Goal: Transaction & Acquisition: Purchase product/service

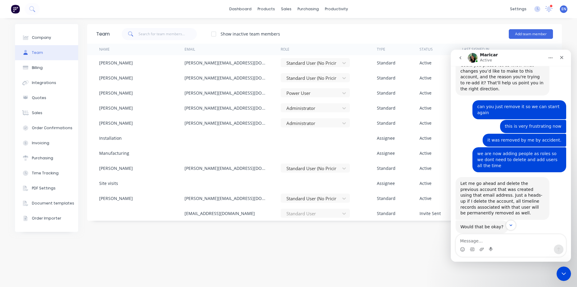
scroll to position [758, 0]
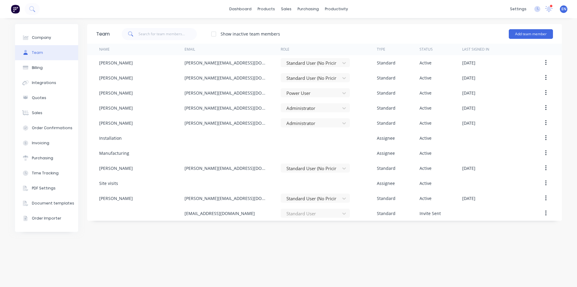
click at [566, 268] on div "Company Team Billing Integrations Quotes Sales Order Confirmations Invoicing Pu…" at bounding box center [288, 152] width 577 height 269
drag, startPoint x: 566, startPoint y: 268, endPoint x: 551, endPoint y: 242, distance: 29.6
click at [564, 265] on div "Company Team Billing Integrations Quotes Sales Order Confirmations Invoicing Pu…" at bounding box center [288, 152] width 577 height 269
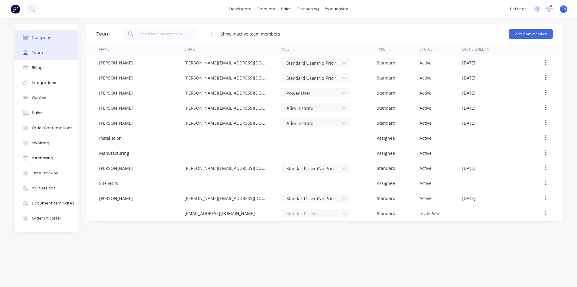
click at [43, 40] on div "Company" at bounding box center [41, 37] width 19 height 5
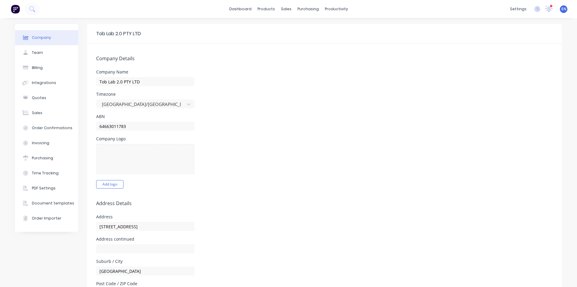
select select "AU"
click at [38, 47] on button "Team" at bounding box center [46, 52] width 63 height 15
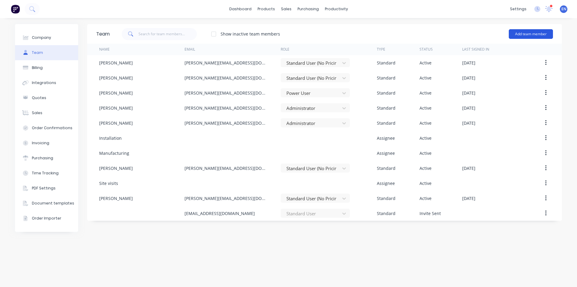
click at [528, 32] on button "Add team member" at bounding box center [531, 34] width 44 height 10
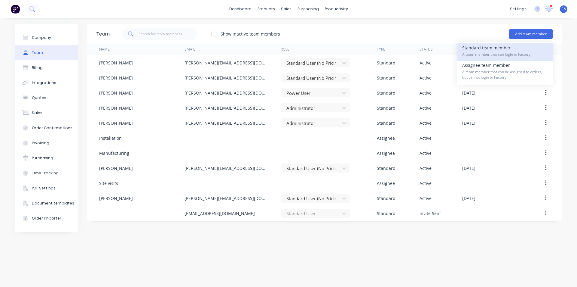
click at [473, 54] on span "A team member that can login to Factory" at bounding box center [505, 54] width 85 height 5
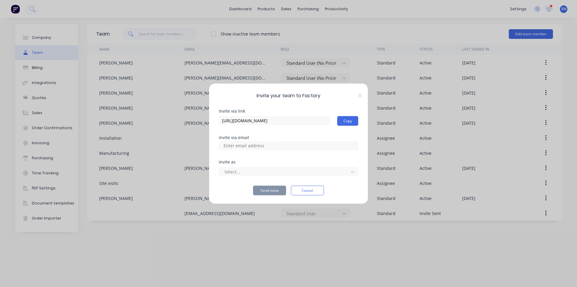
click at [254, 148] on input at bounding box center [250, 145] width 60 height 9
type input "[EMAIL_ADDRESS][DOMAIN_NAME]"
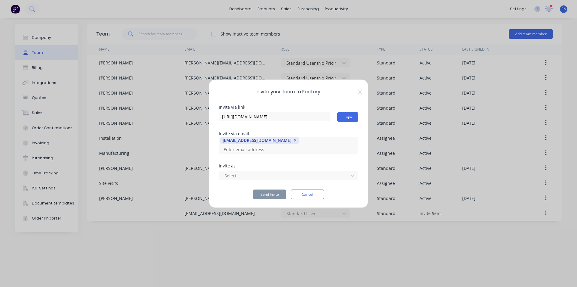
scroll to position [0, 0]
drag, startPoint x: 241, startPoint y: 172, endPoint x: 243, endPoint y: 177, distance: 4.6
click at [241, 173] on div at bounding box center [284, 176] width 121 height 8
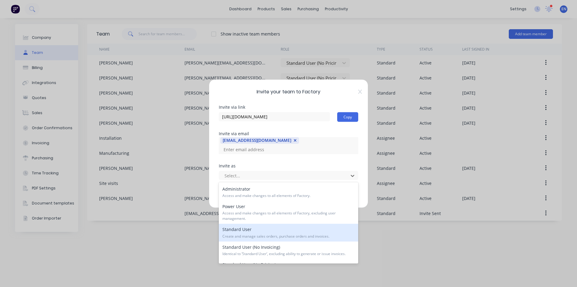
click at [245, 228] on div "Standard User Create and manage sales orders, purchase orders and invoices." at bounding box center [289, 231] width 140 height 17
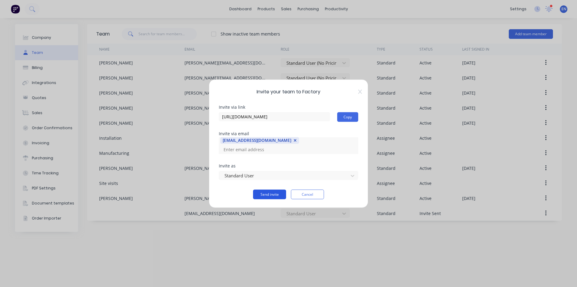
click at [272, 194] on button "Send invite" at bounding box center [269, 194] width 33 height 10
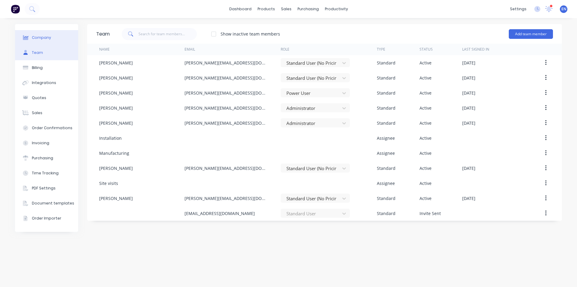
click at [59, 38] on button "Company" at bounding box center [46, 37] width 63 height 15
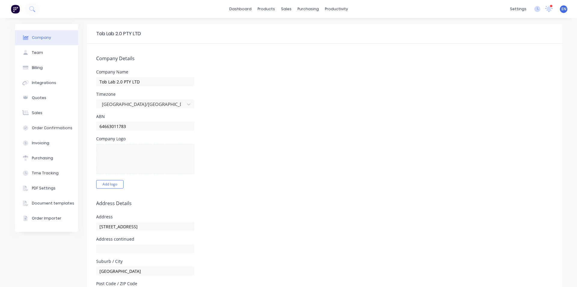
select select "AU"
click at [17, 10] on img at bounding box center [15, 9] width 9 height 9
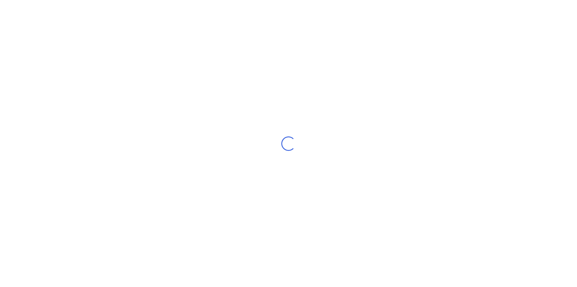
click at [17, 10] on div "Loading..." at bounding box center [288, 143] width 577 height 287
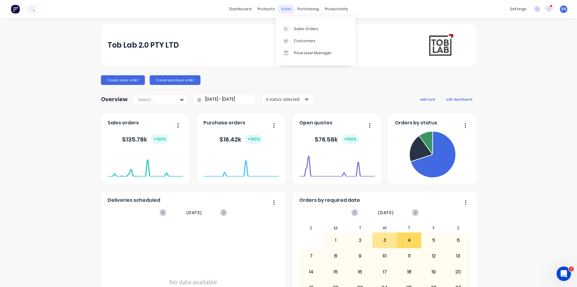
click at [291, 10] on div "sales" at bounding box center [286, 9] width 17 height 9
click at [286, 10] on div "sales" at bounding box center [286, 9] width 17 height 9
click at [299, 26] on link "Sales Orders" at bounding box center [316, 29] width 80 height 12
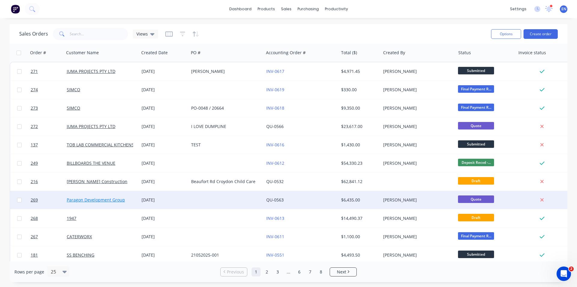
click at [113, 201] on link "Paragon Development Group" at bounding box center [96, 200] width 58 height 6
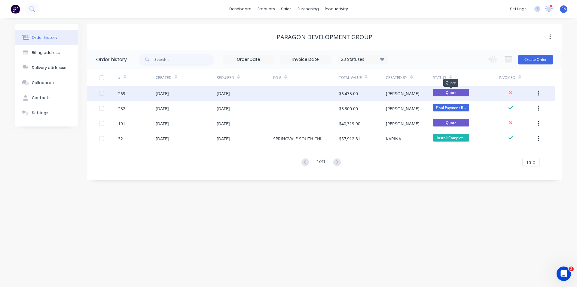
click at [434, 89] on span "Quote" at bounding box center [451, 93] width 36 height 8
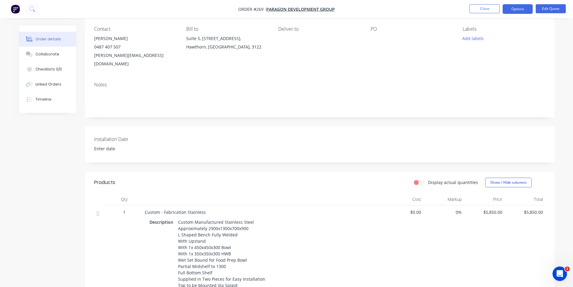
scroll to position [60, 0]
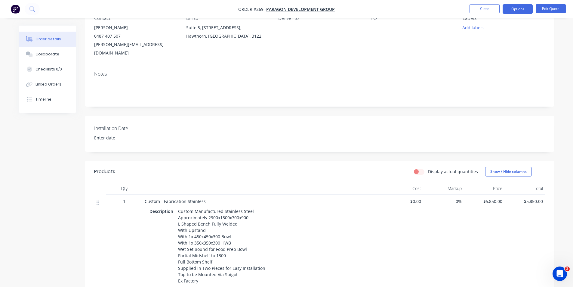
drag, startPoint x: 517, startPoint y: 12, endPoint x: 511, endPoint y: 16, distance: 6.7
click at [516, 12] on button "Options" at bounding box center [518, 9] width 30 height 10
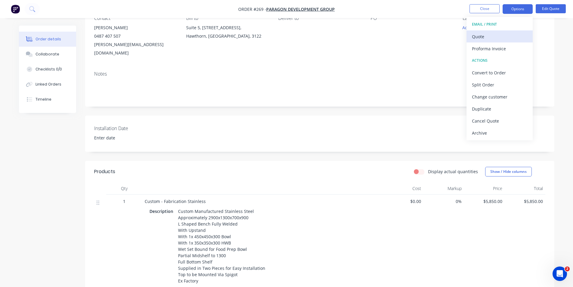
click at [478, 40] on div "Quote" at bounding box center [499, 36] width 55 height 9
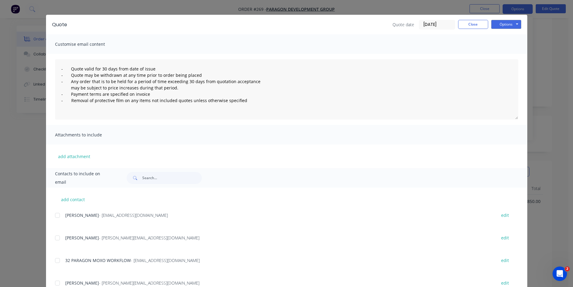
scroll to position [0, 0]
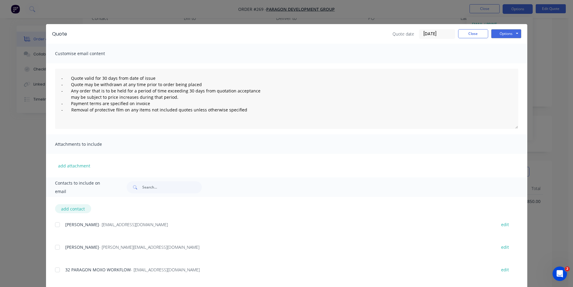
click at [68, 210] on button "add contact" at bounding box center [73, 208] width 36 height 9
select select "AU"
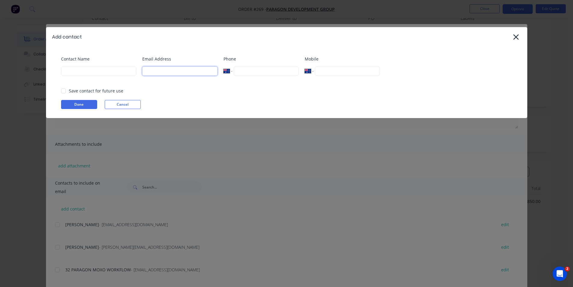
click at [189, 71] on input at bounding box center [179, 70] width 75 height 9
paste input "a5ffae45008f54d46837db97cac590cf3@toblab.moxo.com"
type input "a5ffae45008f54d46837db97cac590cf3@toblab.moxo.com"
click at [97, 72] on input at bounding box center [98, 70] width 75 height 9
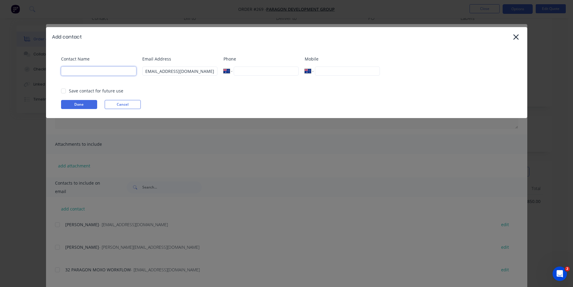
scroll to position [0, 0]
type input "m"
type input "MOXO SALES"
click at [89, 106] on button "Done" at bounding box center [79, 104] width 36 height 9
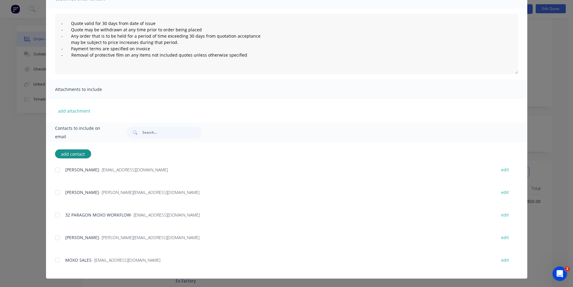
scroll to position [120, 0]
drag, startPoint x: 53, startPoint y: 258, endPoint x: 71, endPoint y: 234, distance: 29.7
click at [54, 257] on div at bounding box center [57, 260] width 12 height 12
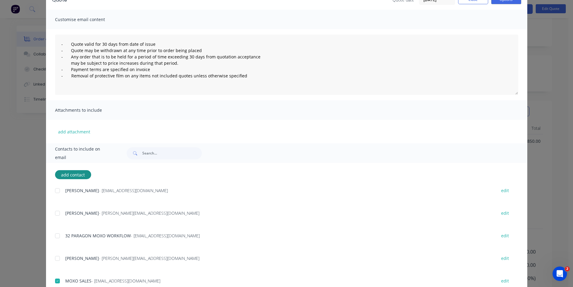
scroll to position [0, 0]
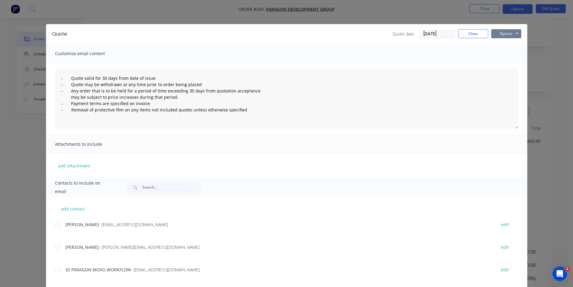
click at [510, 36] on button "Options" at bounding box center [506, 33] width 30 height 9
click at [498, 60] on button "Email" at bounding box center [510, 64] width 38 height 10
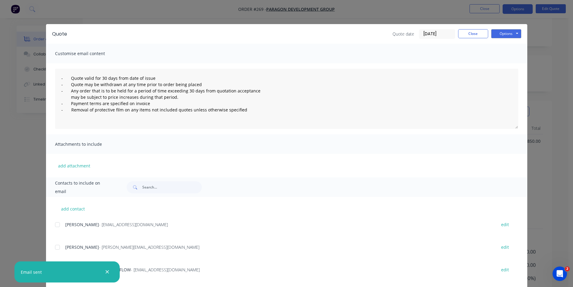
click at [540, 46] on div "Quote Quote date 10/09/25 Close Options Preview Print Email Customise email con…" at bounding box center [286, 143] width 573 height 287
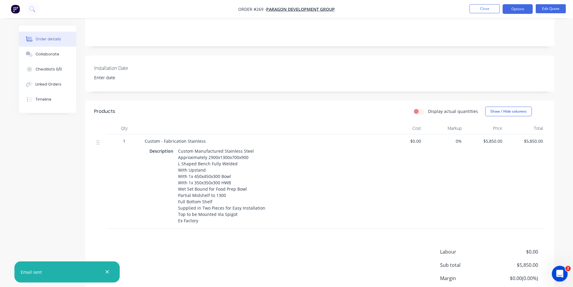
click at [562, 275] on div "Open Intercom Messenger" at bounding box center [559, 273] width 20 height 20
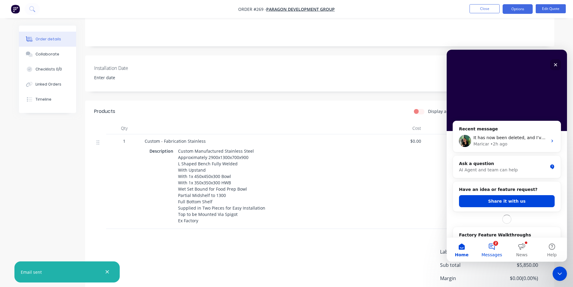
click at [496, 242] on button "2 Messages" at bounding box center [492, 249] width 30 height 24
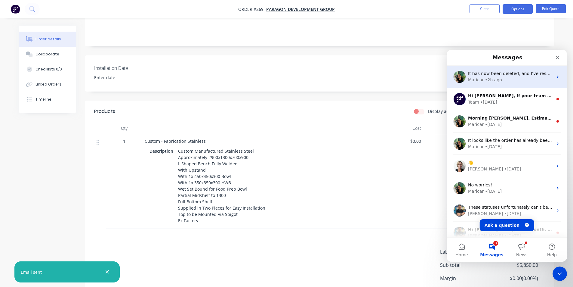
click at [496, 77] on div "• 2h ago" at bounding box center [493, 80] width 17 height 6
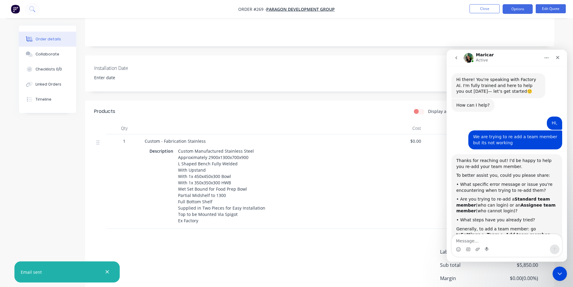
scroll to position [758, 0]
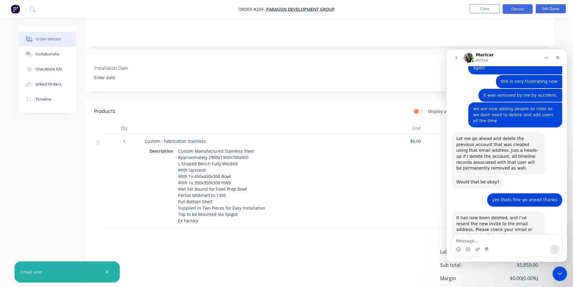
click at [494, 241] on textarea "Message…" at bounding box center [507, 239] width 110 height 10
drag, startPoint x: 534, startPoint y: 214, endPoint x: 448, endPoint y: 219, distance: 86.4
copy link "https://app.factory.app/invite/nwfpQ8H6"
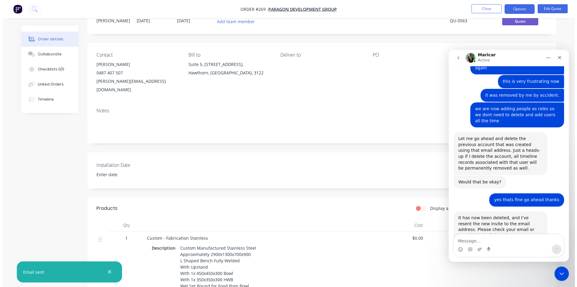
scroll to position [0, 0]
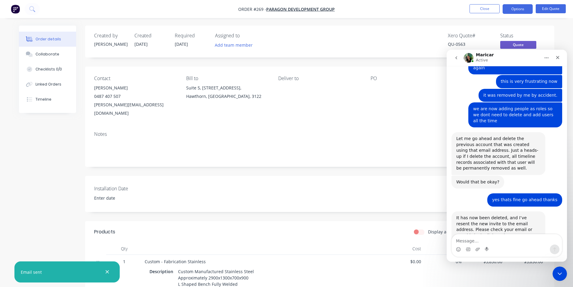
click at [15, 12] on img "button" at bounding box center [15, 9] width 9 height 9
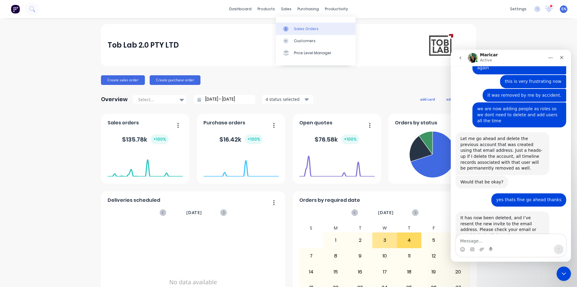
click at [294, 27] on div "Sales Orders" at bounding box center [306, 28] width 25 height 5
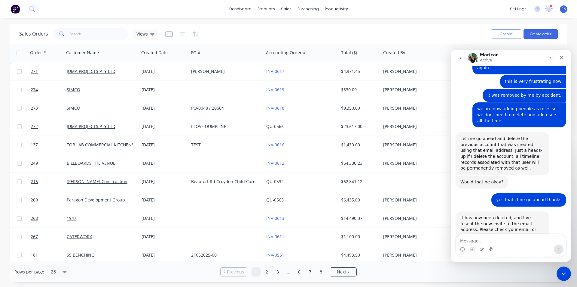
click at [459, 59] on icon "go back" at bounding box center [460, 57] width 5 height 5
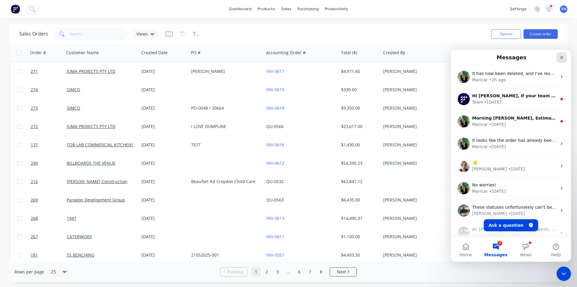
click at [562, 59] on icon "Close" at bounding box center [562, 57] width 5 height 5
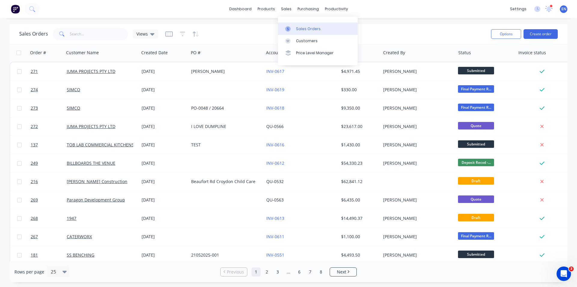
click at [300, 29] on div "Sales Orders" at bounding box center [308, 28] width 25 height 5
click at [543, 34] on button "Create order" at bounding box center [541, 34] width 34 height 10
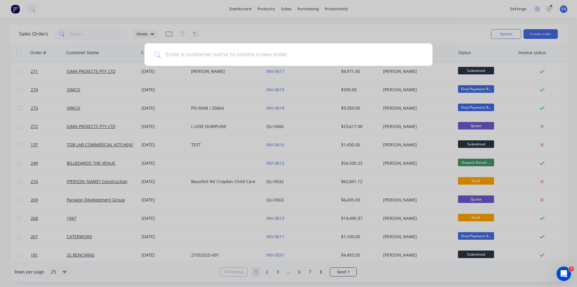
click at [225, 52] on input at bounding box center [292, 54] width 262 height 23
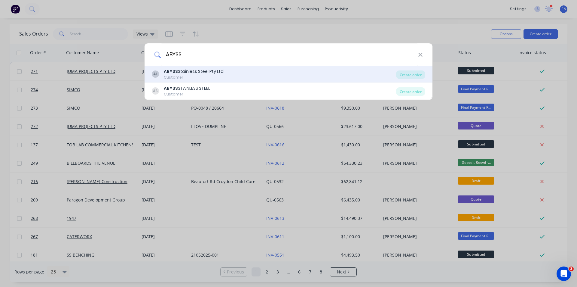
type input "ABYSS"
click at [247, 71] on div "AL ABYSS Stainless Steel Pty Ltd Customer" at bounding box center [274, 74] width 245 height 12
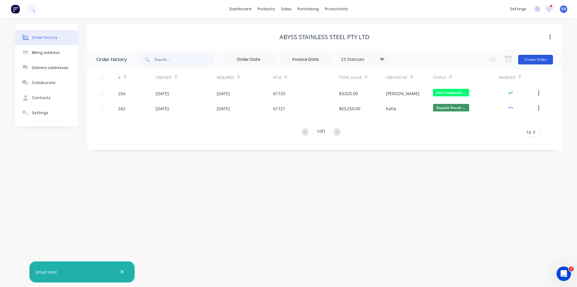
click at [537, 60] on button "Create Order" at bounding box center [535, 60] width 35 height 10
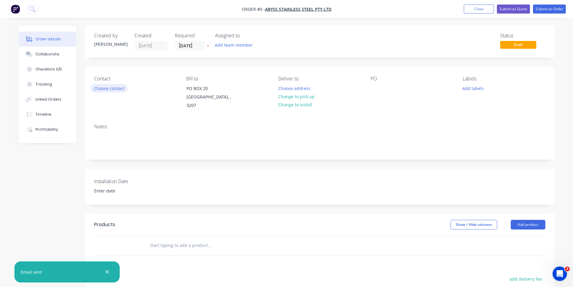
click at [106, 88] on button "Choose contact" at bounding box center [109, 88] width 37 height 8
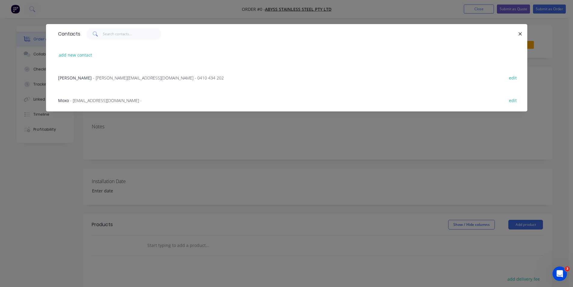
click at [61, 78] on span "Darryl McIntyre" at bounding box center [75, 78] width 34 height 6
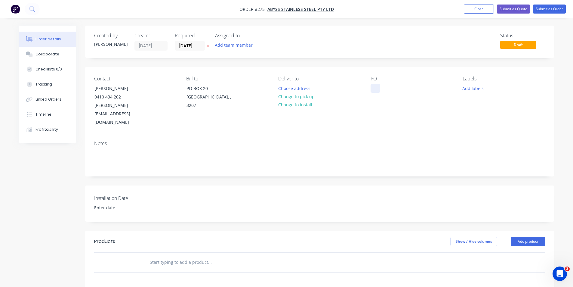
click at [374, 92] on div at bounding box center [376, 88] width 10 height 9
click at [157, 256] on input "text" at bounding box center [209, 262] width 120 height 12
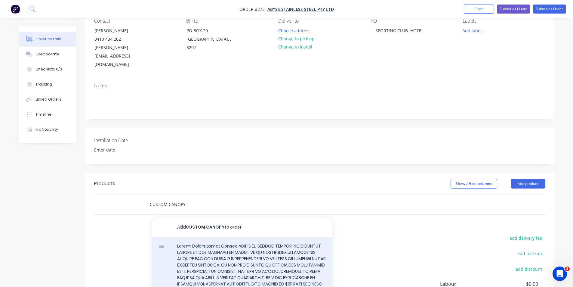
scroll to position [60, 0]
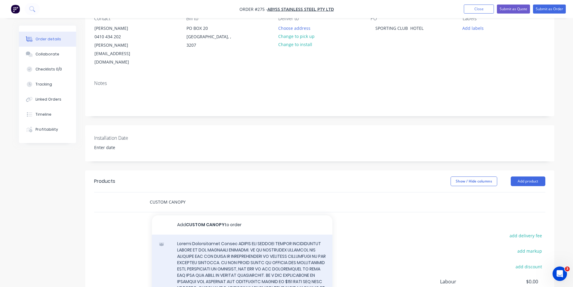
type input "CUSTOM CANOPY"
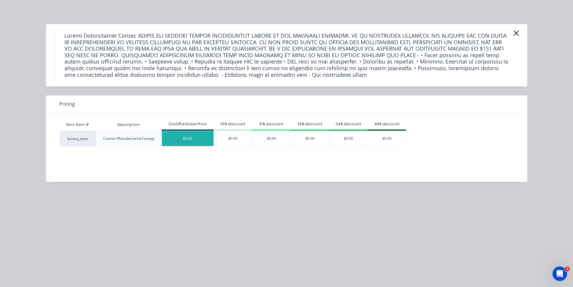
click at [187, 140] on div "$0.00" at bounding box center [188, 138] width 52 height 15
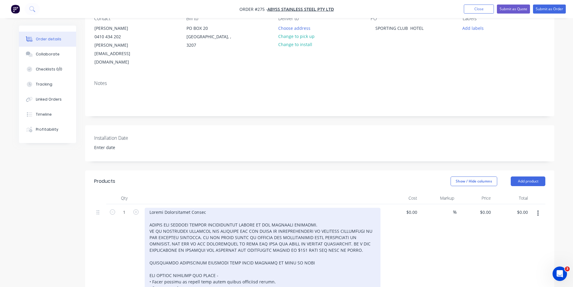
drag, startPoint x: 285, startPoint y: 191, endPoint x: 312, endPoint y: 159, distance: 41.4
click at [302, 170] on div "Products Show / Hide columns Add product Qty Cost Markup Price Total 1 Descript…" at bounding box center [319, 273] width 469 height 207
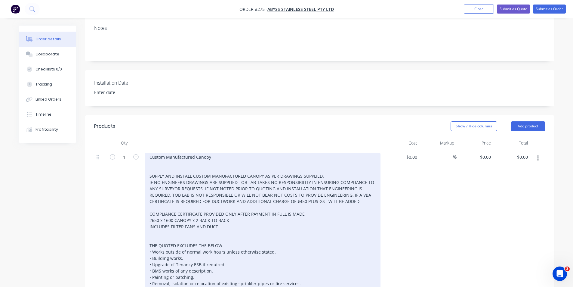
scroll to position [120, 0]
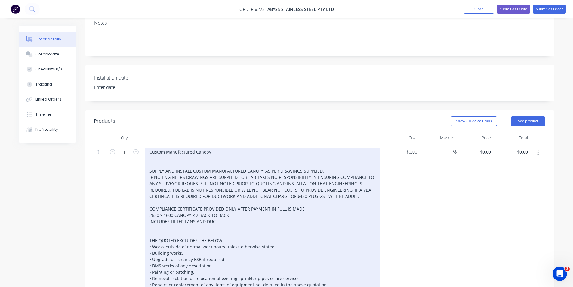
click at [234, 218] on div "Custom Manufactured Canopy SUPPLY AND INSTALL CUSTOM MANUFACTURED CANOPY AS PER…" at bounding box center [263, 227] width 236 height 160
click at [147, 147] on div "Custom Manufactured Canopy SUPPLY AND INSTALL CUSTOM MANUFACTURED CANOPY AS PER…" at bounding box center [263, 227] width 236 height 160
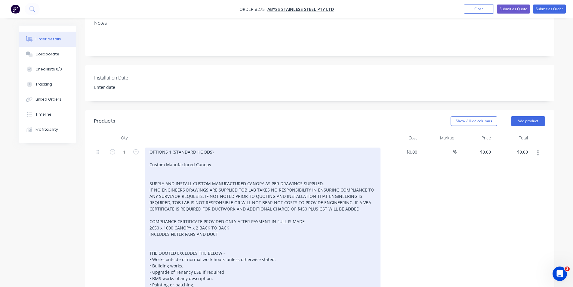
click at [163, 147] on div "OPTIONS 1 (STANDARD HOODS) Custom Manufactured Canopy SUPPLY AND INSTALL CUSTOM…" at bounding box center [263, 233] width 236 height 173
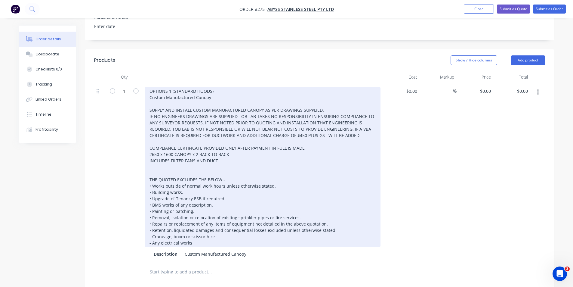
scroll to position [180, 0]
click at [152, 162] on div "OPTIONS 1 (STANDARD HOODS) Custom Manufactured Canopy SUPPLY AND INSTALL CUSTOM…" at bounding box center [263, 167] width 236 height 160
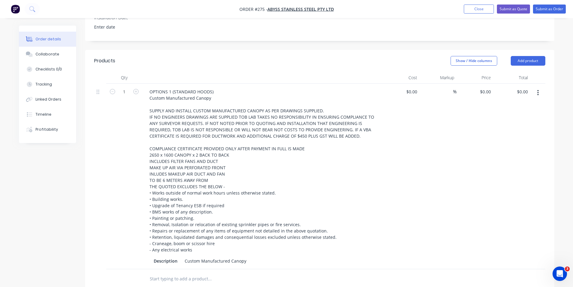
drag, startPoint x: 175, startPoint y: 174, endPoint x: 331, endPoint y: 36, distance: 207.8
click at [331, 50] on header "Products Show / Hide columns Add product" at bounding box center [319, 61] width 469 height 22
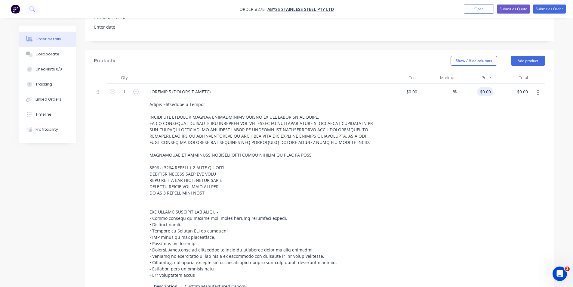
type input "0"
click at [484, 84] on div "0 0" at bounding box center [475, 189] width 37 height 211
type input "$16,000.00"
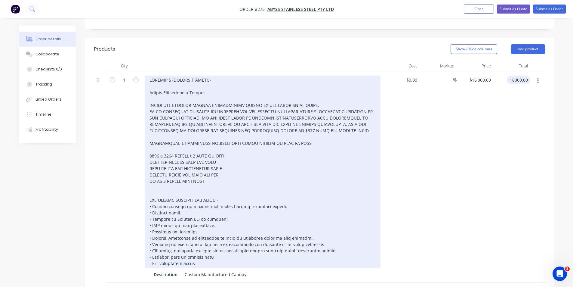
scroll to position [194, 0]
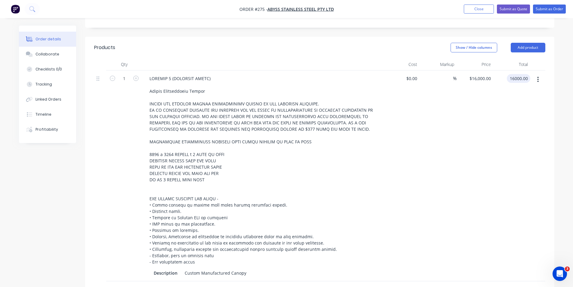
type input "$16,000.00"
click at [182, 284] on input "text" at bounding box center [209, 290] width 120 height 12
click at [556, 269] on div "Open Intercom Messenger" at bounding box center [559, 273] width 20 height 20
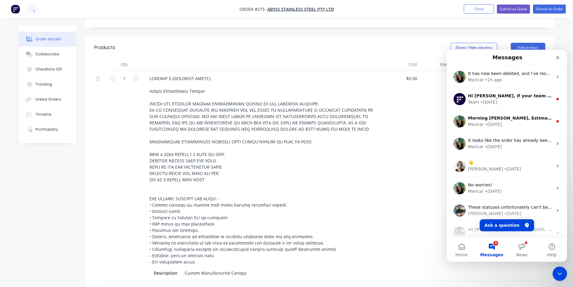
click at [493, 242] on button "3 Messages" at bounding box center [492, 249] width 30 height 24
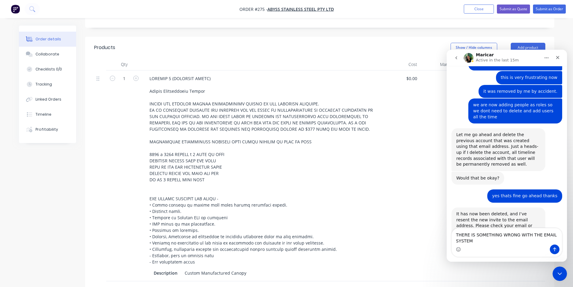
scroll to position [764, 0]
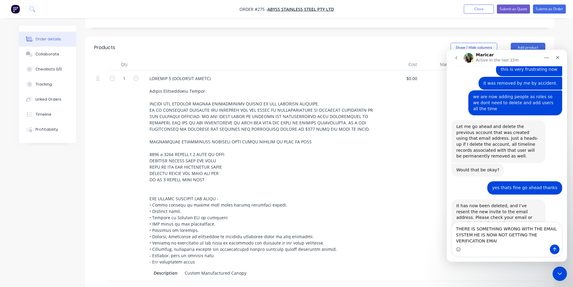
type textarea "THERE IS SOMETHING WRONG WITH THE EMAIL SYSTEM HE IS NOW NOT GETTING THE VERIFI…"
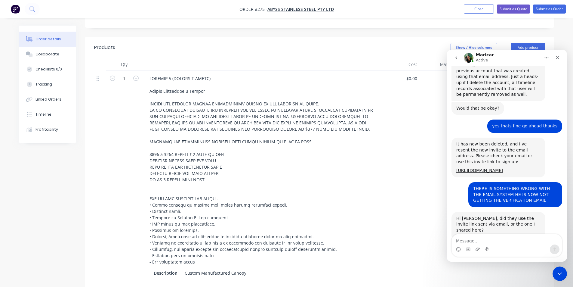
scroll to position [832, 0]
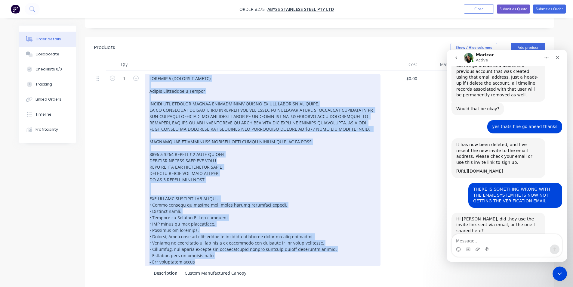
drag, startPoint x: 147, startPoint y: 60, endPoint x: 279, endPoint y: 261, distance: 240.1
click at [279, 261] on div "Description Custom Manufactured Canopy" at bounding box center [262, 175] width 241 height 211
copy div "OPTIONS 1 (STANDARD HOODS) Custom Manufactured Canopy SUPPLY AND INSTALL CUSTOM…"
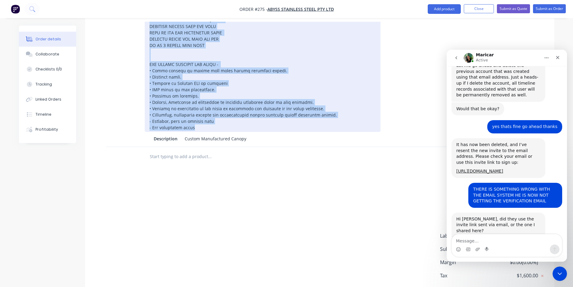
scroll to position [344, 0]
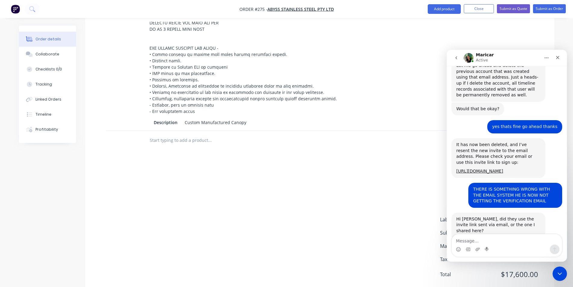
click at [196, 134] on input "text" at bounding box center [209, 140] width 120 height 12
paste input "OPTIONS 1 (STANDARD HOODS) Custom Manufactured Canopy SUPPLY AND INSTALL CUSTOM…"
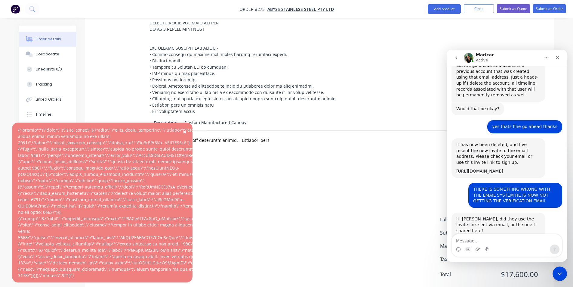
scroll to position [0, 0]
click at [346, 171] on div "add delivery fee add markup add discount Labour $0.00 Sub total $16,000.00 Marg…" at bounding box center [319, 227] width 451 height 116
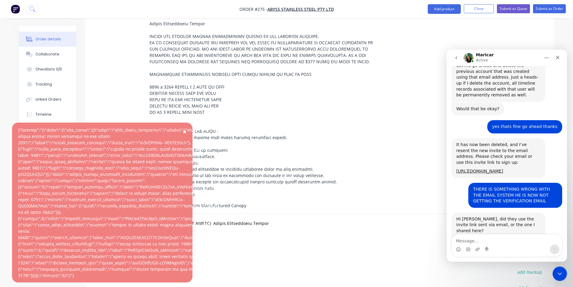
scroll to position [314, 0]
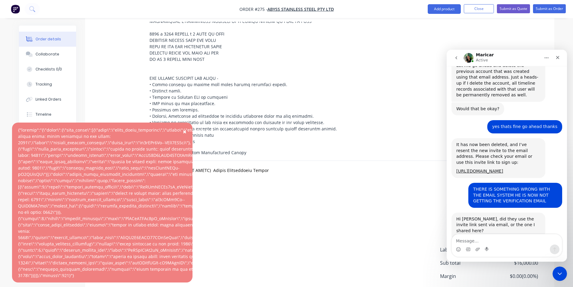
click at [275, 161] on div at bounding box center [250, 171] width 217 height 20
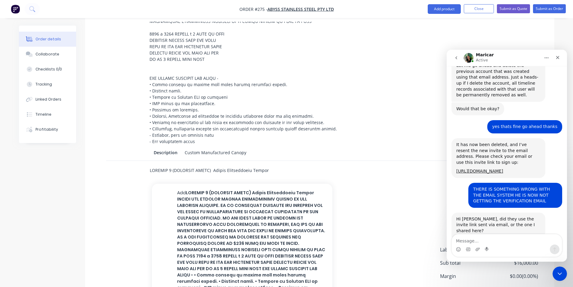
drag, startPoint x: 267, startPoint y: 155, endPoint x: 247, endPoint y: 154, distance: 20.2
click at [267, 164] on input "text" at bounding box center [209, 170] width 120 height 12
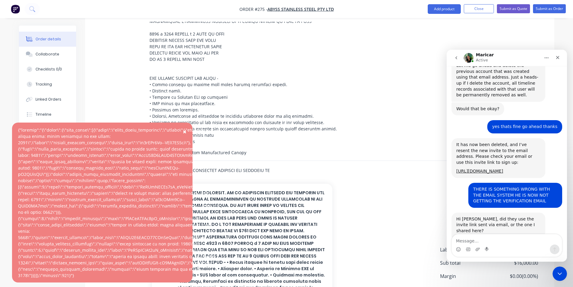
type input "S SUPPLIED. IF NO ENGINEERS DRAWINGS ARE SUPPLIED TOB LAB TAKES NO RESPONSIBILI…"
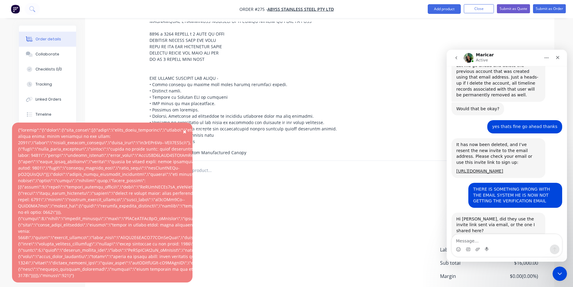
click at [182, 133] on button "×" at bounding box center [185, 131] width 16 height 14
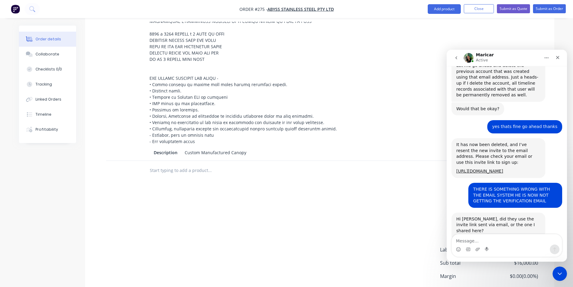
click at [177, 164] on input "text" at bounding box center [209, 170] width 120 height 12
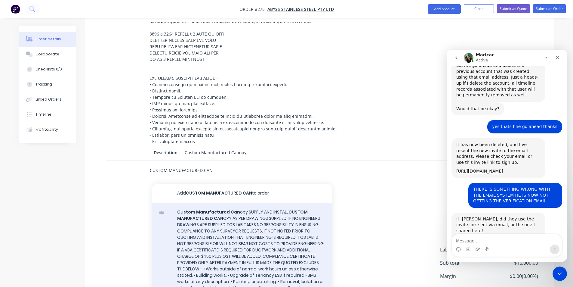
type input "CUSTOM MANUFACTURED CAN"
click at [275, 242] on div "Custom Manufactured Can opy SUPPLY AND INSTALL CUSTOM MANUFACTURED CAN Xero Ite…" at bounding box center [242, 274] width 180 height 142
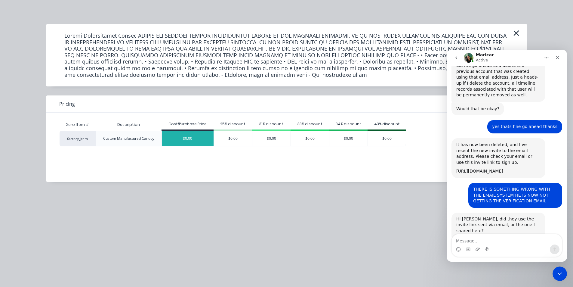
click at [172, 139] on div "$0.00" at bounding box center [188, 138] width 52 height 15
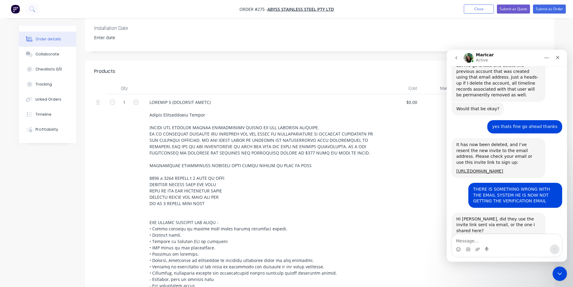
scroll to position [164, 0]
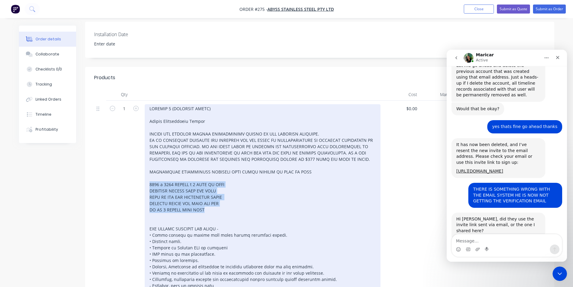
drag, startPoint x: 148, startPoint y: 168, endPoint x: 212, endPoint y: 194, distance: 68.9
click at [212, 194] on div at bounding box center [263, 200] width 236 height 192
copy div "2650 x 1600 CANOPY x 2 BACK TO BACK INCLUDES FILTER FANS AND DUCT MAKE UP AIR V…"
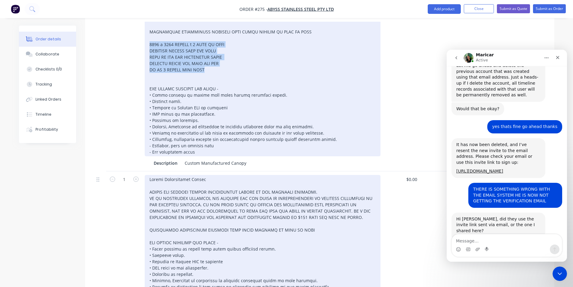
scroll to position [314, 0]
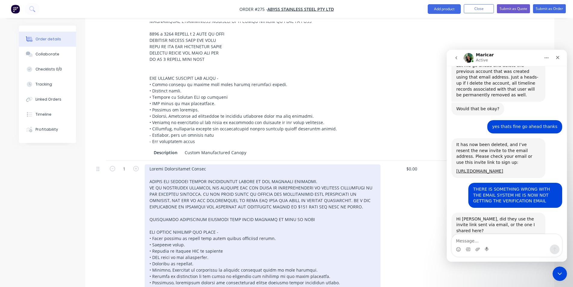
drag, startPoint x: 211, startPoint y: 154, endPoint x: 216, endPoint y: 154, distance: 5.4
click at [211, 164] on div at bounding box center [263, 231] width 236 height 135
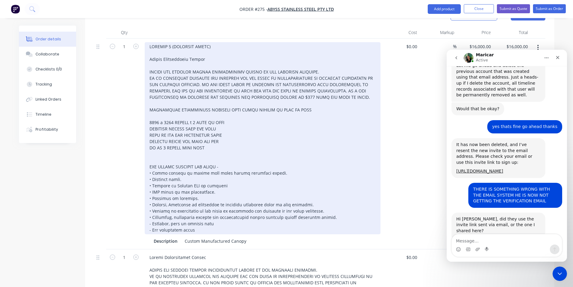
scroll to position [227, 0]
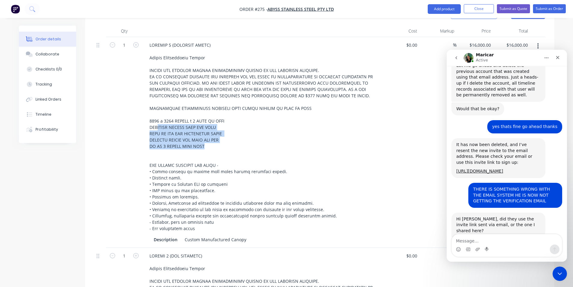
drag, startPoint x: 186, startPoint y: 128, endPoint x: 144, endPoint y: 103, distance: 48.6
click at [144, 103] on div "Description Custom Manufactured Canopy" at bounding box center [262, 142] width 241 height 211
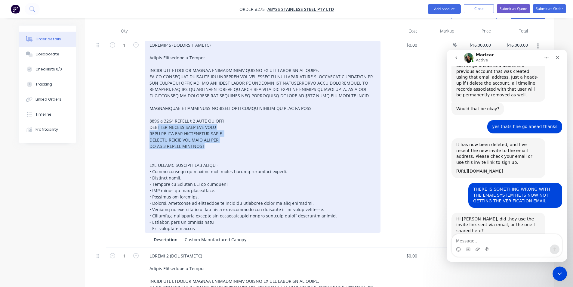
click at [209, 128] on div at bounding box center [263, 137] width 236 height 192
drag, startPoint x: 206, startPoint y: 131, endPoint x: 146, endPoint y: 105, distance: 64.9
click at [146, 105] on div at bounding box center [263, 137] width 236 height 192
copy div "2650 x 1600 CANOPY x 2 BACK TO BACK INCLUDES FILTER FANS AND DUCT MAKE UP AIR V…"
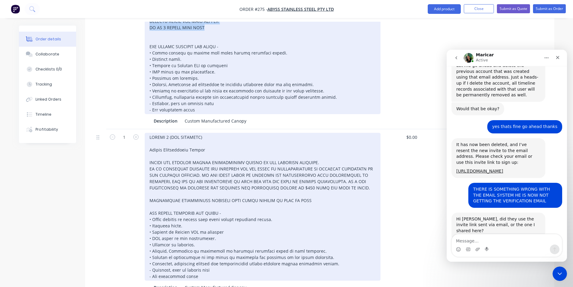
scroll to position [347, 0]
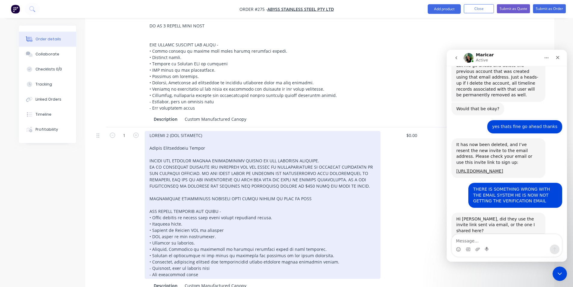
click at [213, 132] on div at bounding box center [263, 205] width 236 height 148
click at [211, 131] on div at bounding box center [263, 205] width 236 height 148
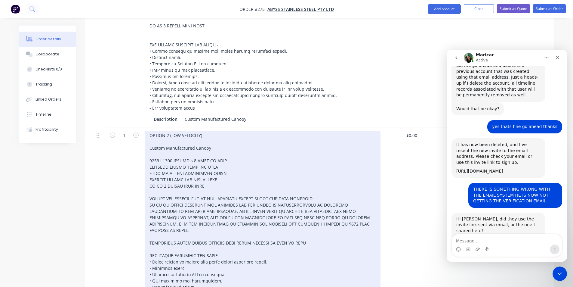
click at [200, 131] on div "OPTION 2 (LOW VELOCITY) Custom Manufactured Canopy" at bounding box center [263, 227] width 236 height 192
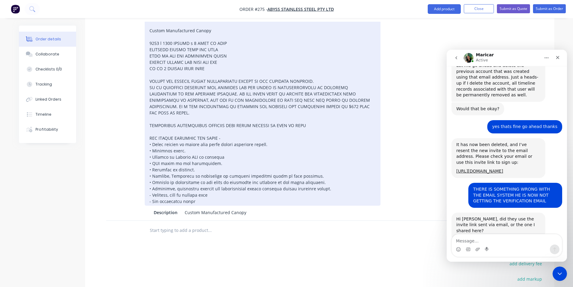
scroll to position [548, 0]
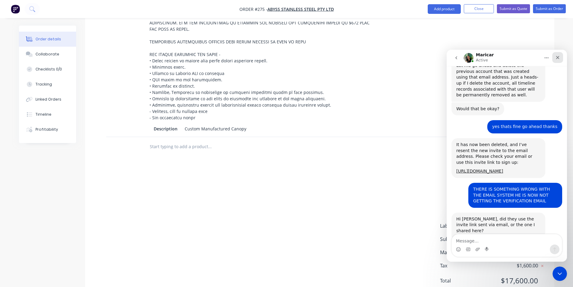
drag, startPoint x: 557, startPoint y: 58, endPoint x: 1007, endPoint y: 115, distance: 453.6
click at [557, 58] on icon "Close" at bounding box center [557, 57] width 3 height 3
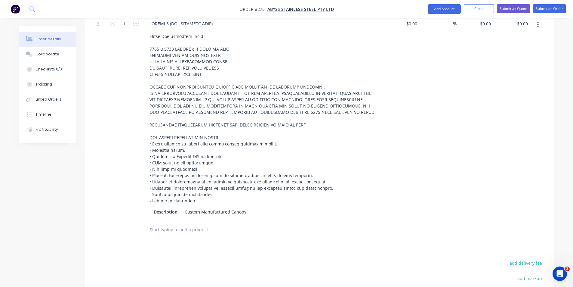
scroll to position [428, 0]
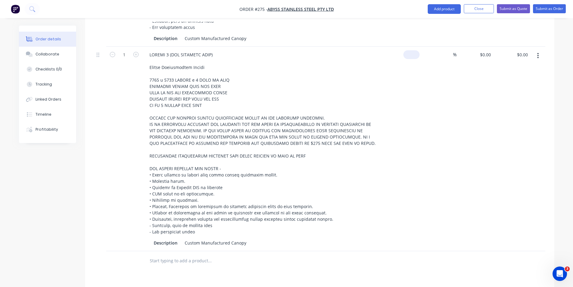
click at [410, 47] on div "$0.00" at bounding box center [401, 149] width 37 height 204
type input "$0.00"
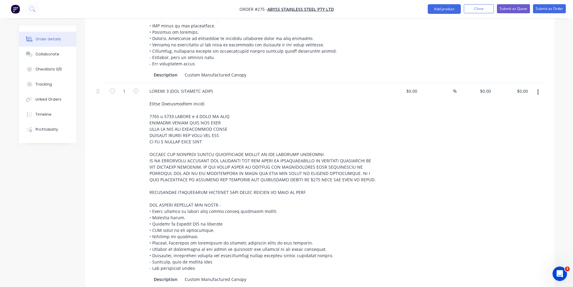
scroll to position [338, 0]
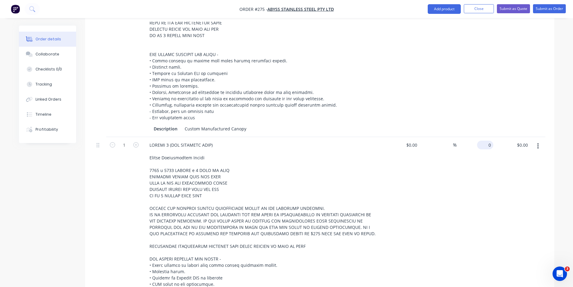
click at [489, 140] on input "0" at bounding box center [486, 144] width 14 height 9
type input "$20,000.00"
type input "20000.00"
type input "20000"
type input "$20,000.00"
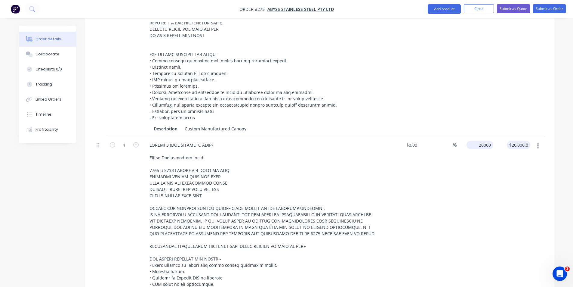
drag, startPoint x: 474, startPoint y: 130, endPoint x: 478, endPoint y: 131, distance: 4.5
click at [474, 137] on div "20000 $20,000.00" at bounding box center [475, 239] width 37 height 204
type input "20000"
click at [481, 140] on input "20000" at bounding box center [485, 144] width 15 height 9
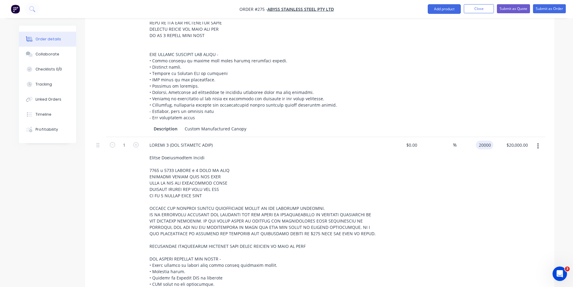
click at [488, 140] on input "20000" at bounding box center [485, 144] width 15 height 9
type input "22000"
type input "20000.00"
type input "$22,000.00"
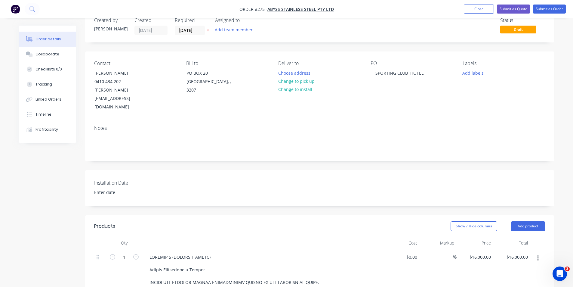
scroll to position [0, 0]
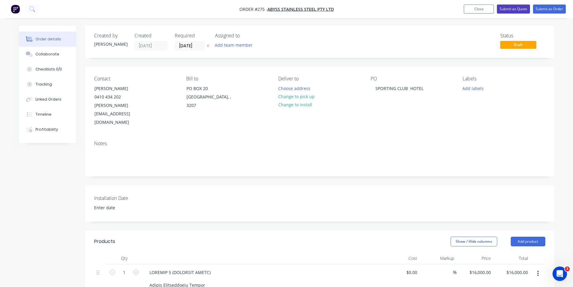
click at [517, 10] on button "Submit as Quote" at bounding box center [513, 9] width 33 height 9
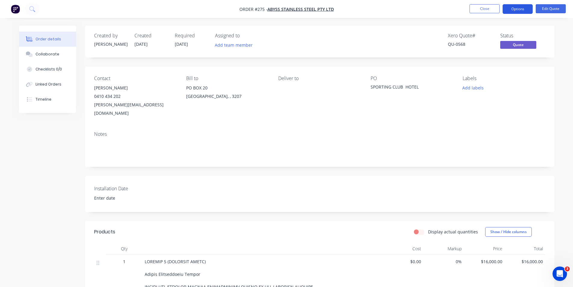
click at [519, 8] on button "Options" at bounding box center [518, 9] width 30 height 10
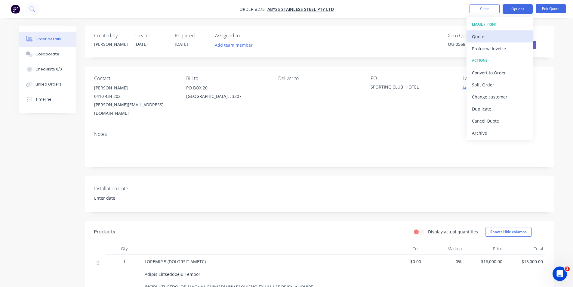
click at [484, 40] on div "Quote" at bounding box center [499, 36] width 55 height 9
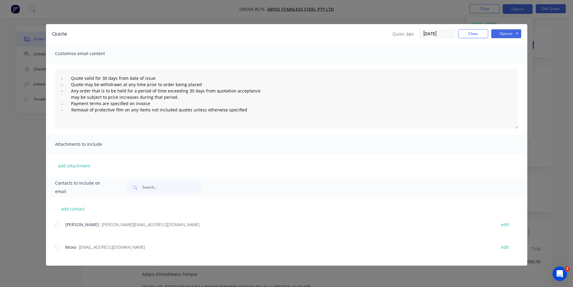
click at [57, 225] on div at bounding box center [57, 224] width 12 height 12
click at [513, 34] on button "Options" at bounding box center [506, 33] width 30 height 9
click at [508, 62] on button "Email" at bounding box center [510, 64] width 38 height 10
